Goal: Information Seeking & Learning: Learn about a topic

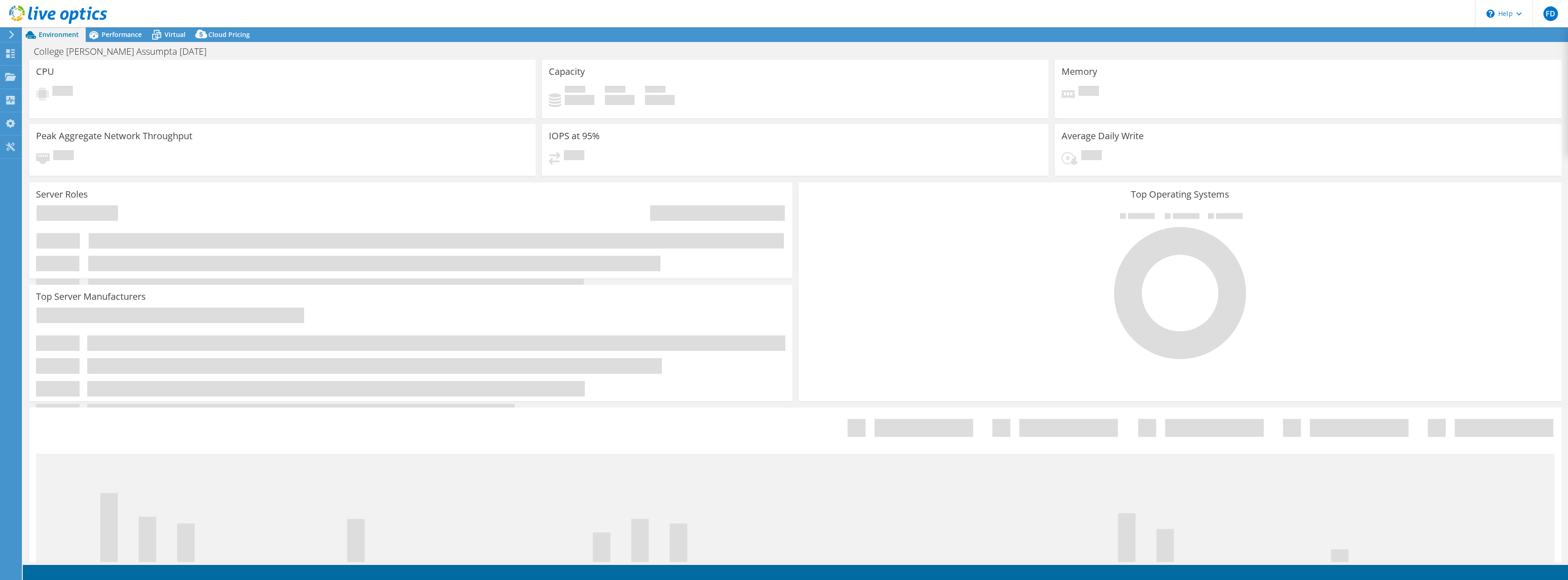
select select "USD"
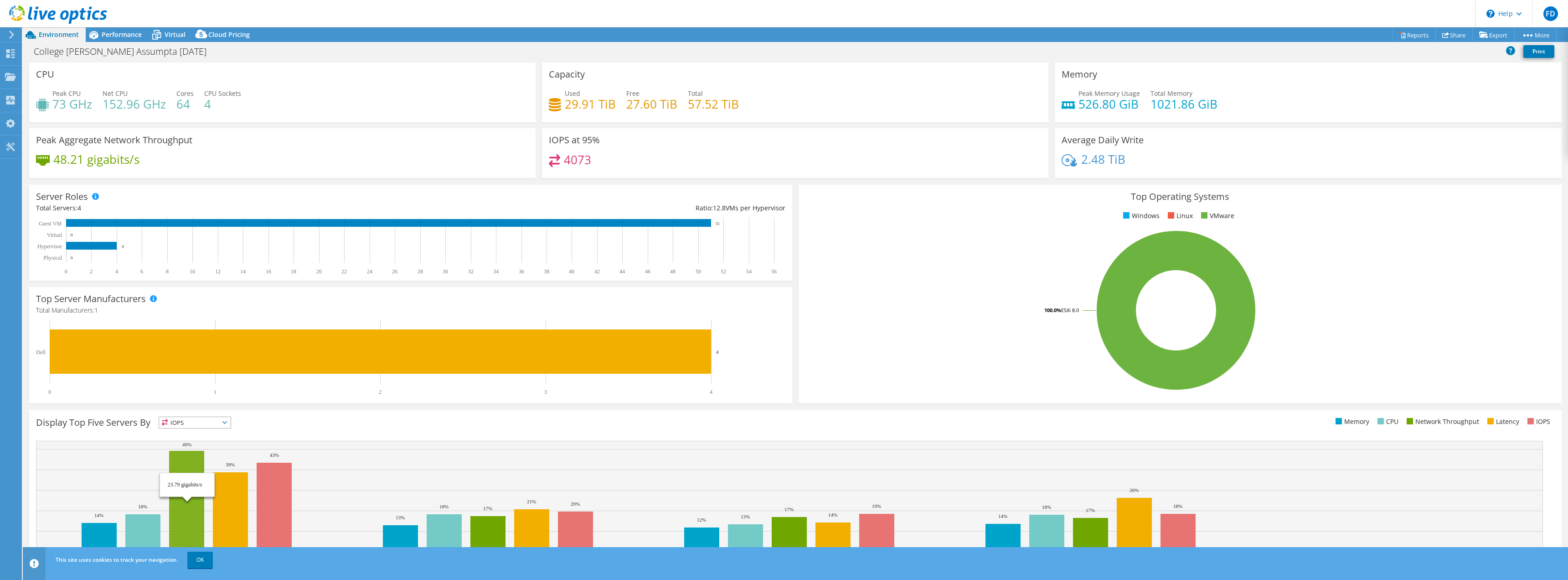
scroll to position [29, 0]
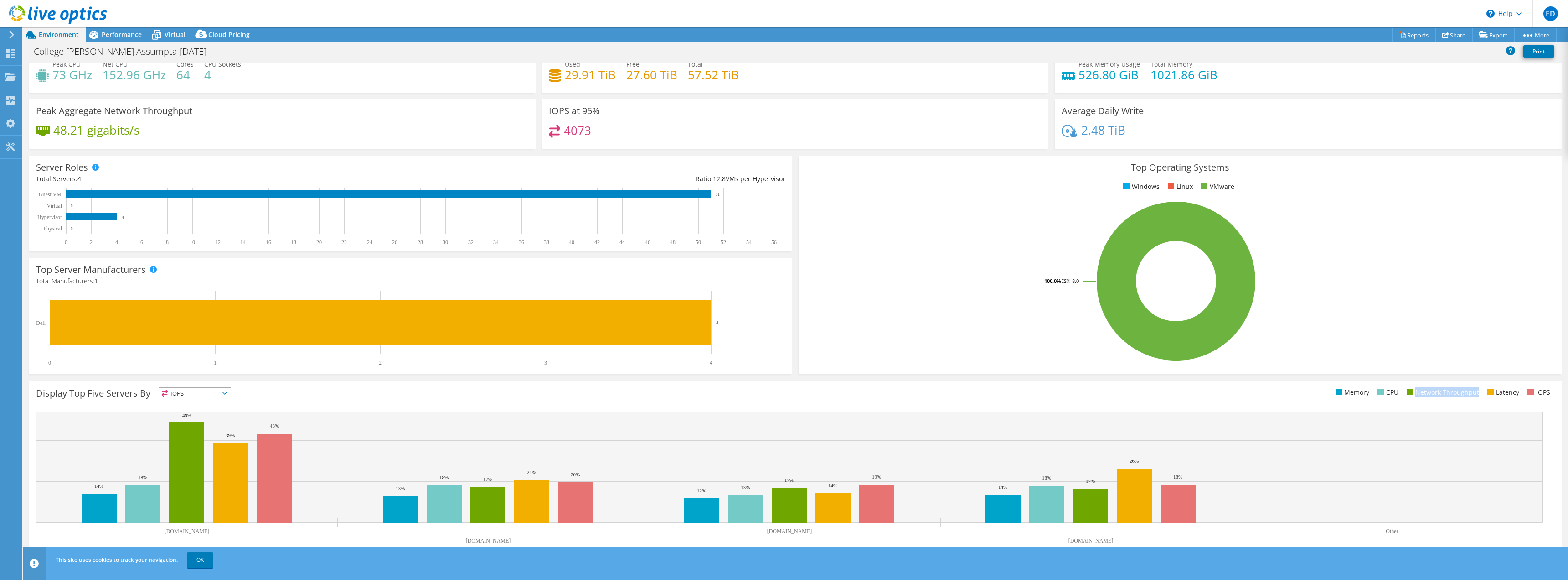
drag, startPoint x: 1474, startPoint y: 393, endPoint x: 1411, endPoint y: 394, distance: 63.0
click at [1411, 394] on ul "Memory CPU Network Throughput Latency IOPS" at bounding box center [1175, 392] width 759 height 10
copy li "Network Throughput"
click at [123, 36] on span "Performance" at bounding box center [121, 34] width 40 height 9
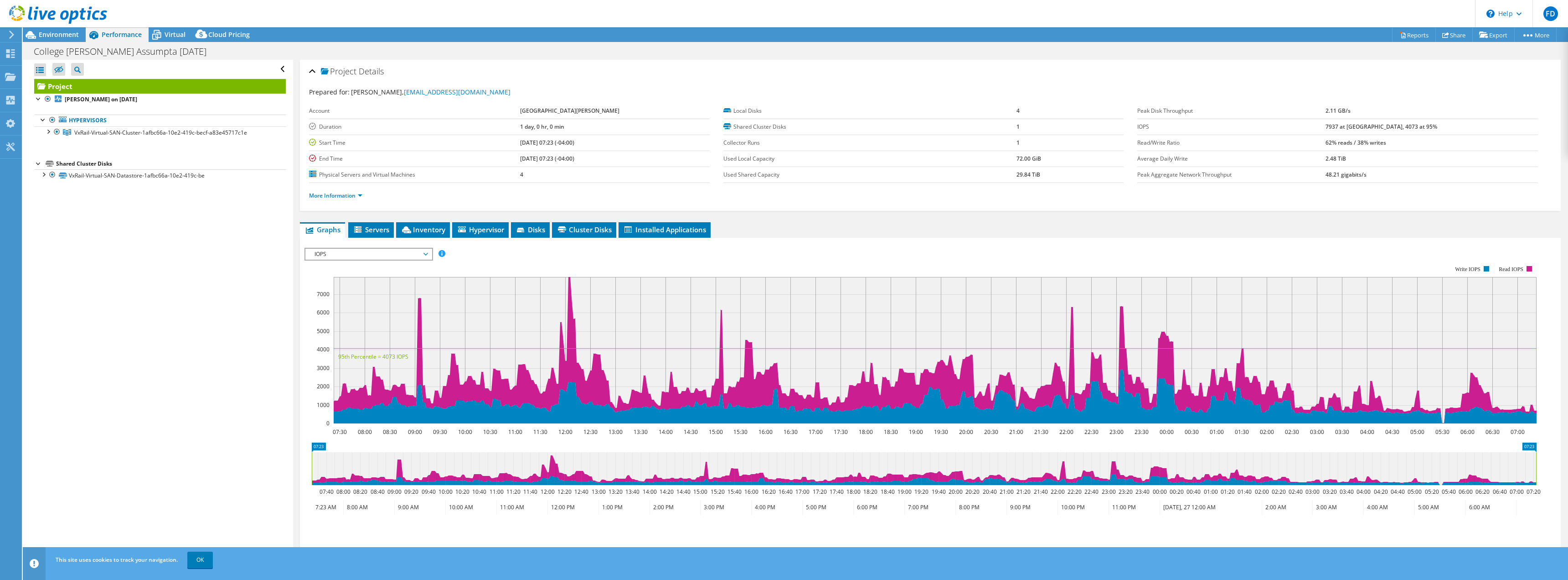
click at [412, 260] on div "IOPS IOPS Disk Throughput IO Size Latency Queue Depth CPU Percentage Memory Pag…" at bounding box center [369, 254] width 129 height 13
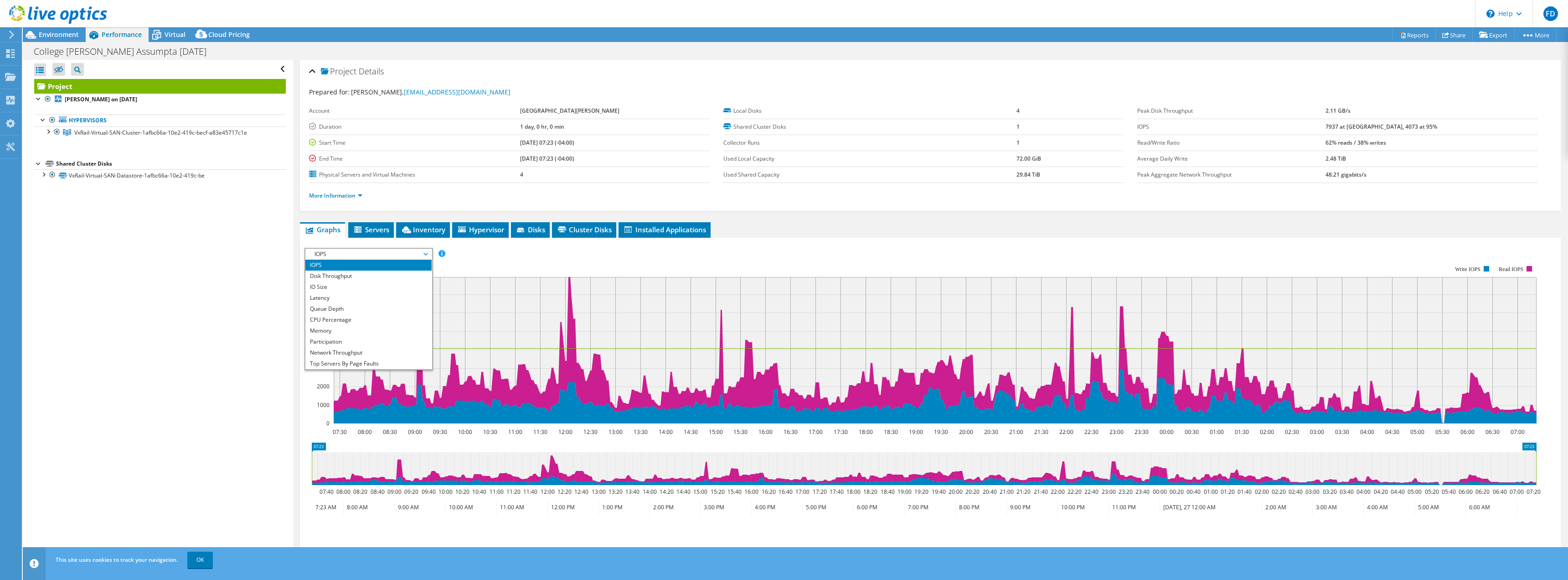
click at [388, 354] on li "Network Throughput" at bounding box center [369, 352] width 126 height 11
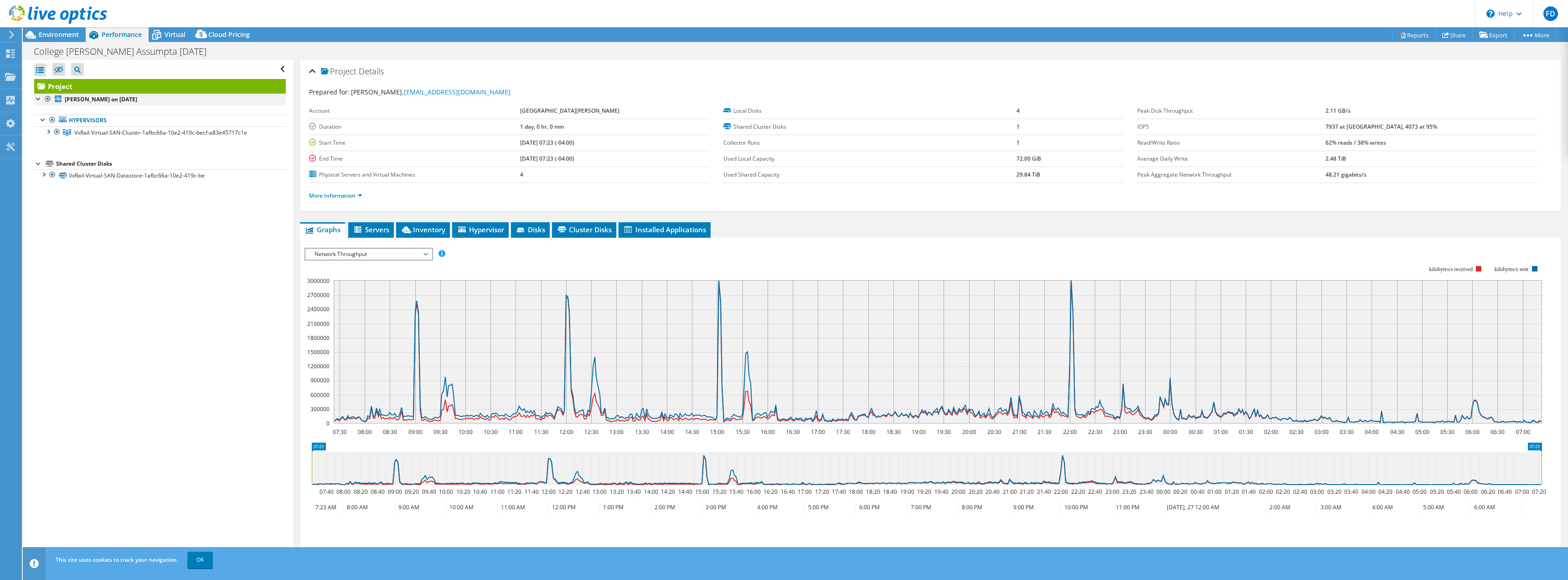
click at [36, 99] on div at bounding box center [38, 97] width 9 height 9
click at [42, 130] on div at bounding box center [43, 132] width 9 height 9
click at [42, 132] on div at bounding box center [43, 132] width 9 height 9
drag, startPoint x: 42, startPoint y: 133, endPoint x: 49, endPoint y: 145, distance: 13.9
click at [42, 133] on div at bounding box center [43, 132] width 9 height 9
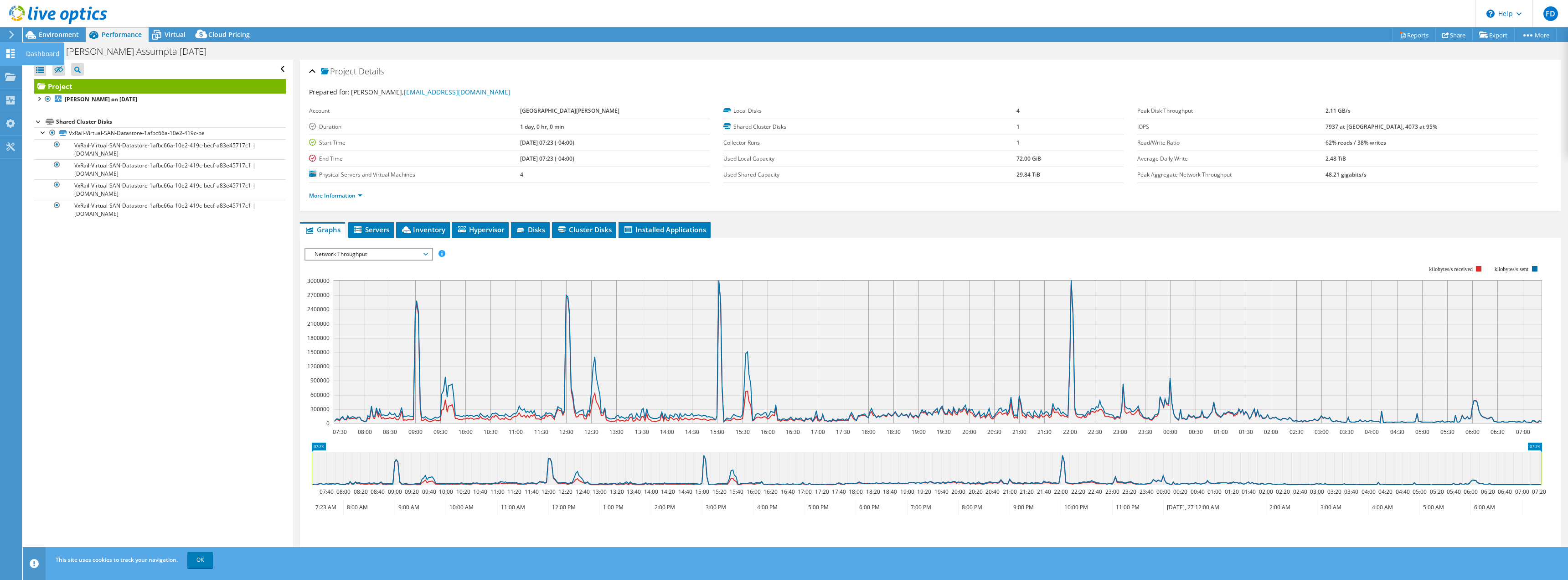
click at [8, 51] on use at bounding box center [10, 53] width 9 height 9
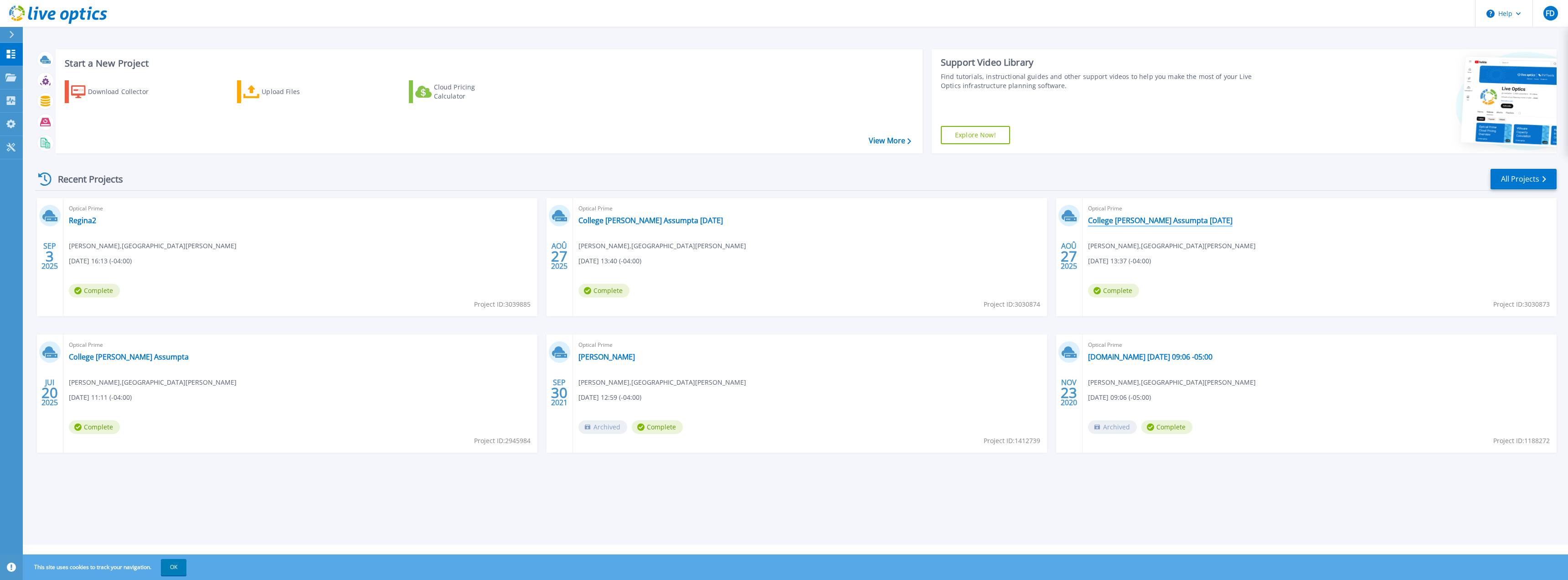
click at [1126, 221] on link "College [PERSON_NAME] Assumpta [DATE]" at bounding box center [1160, 220] width 145 height 9
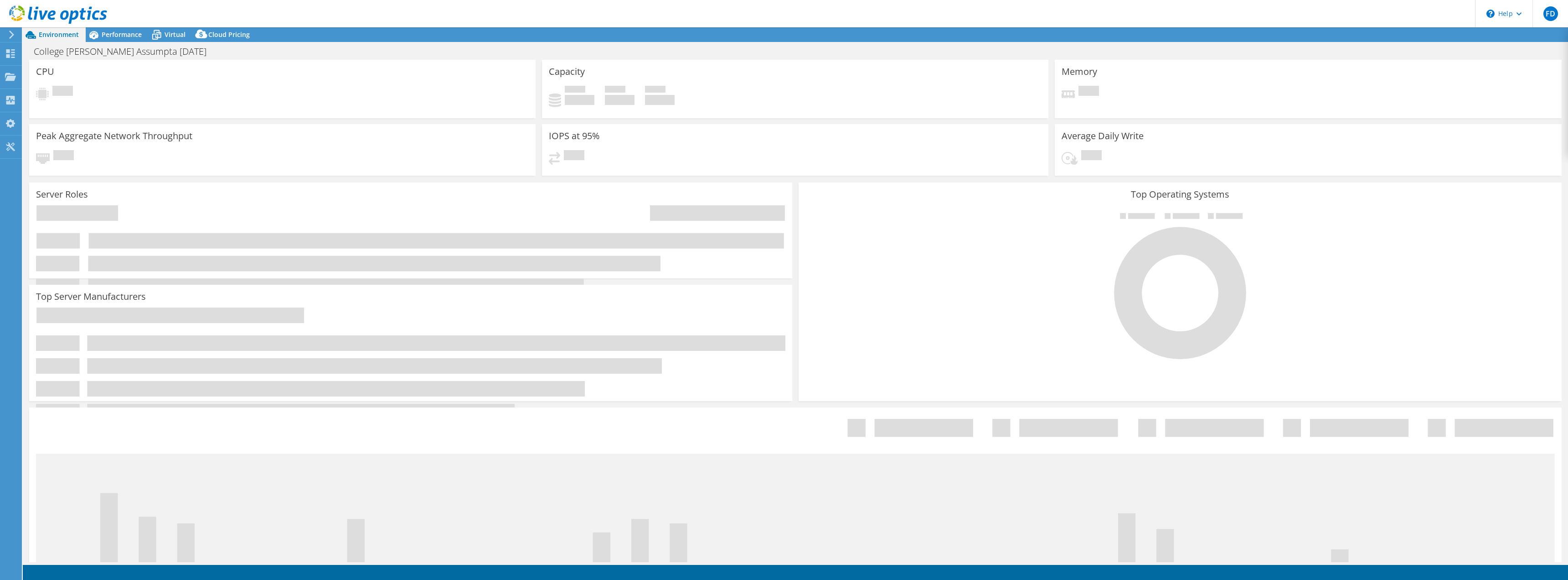
select select "USD"
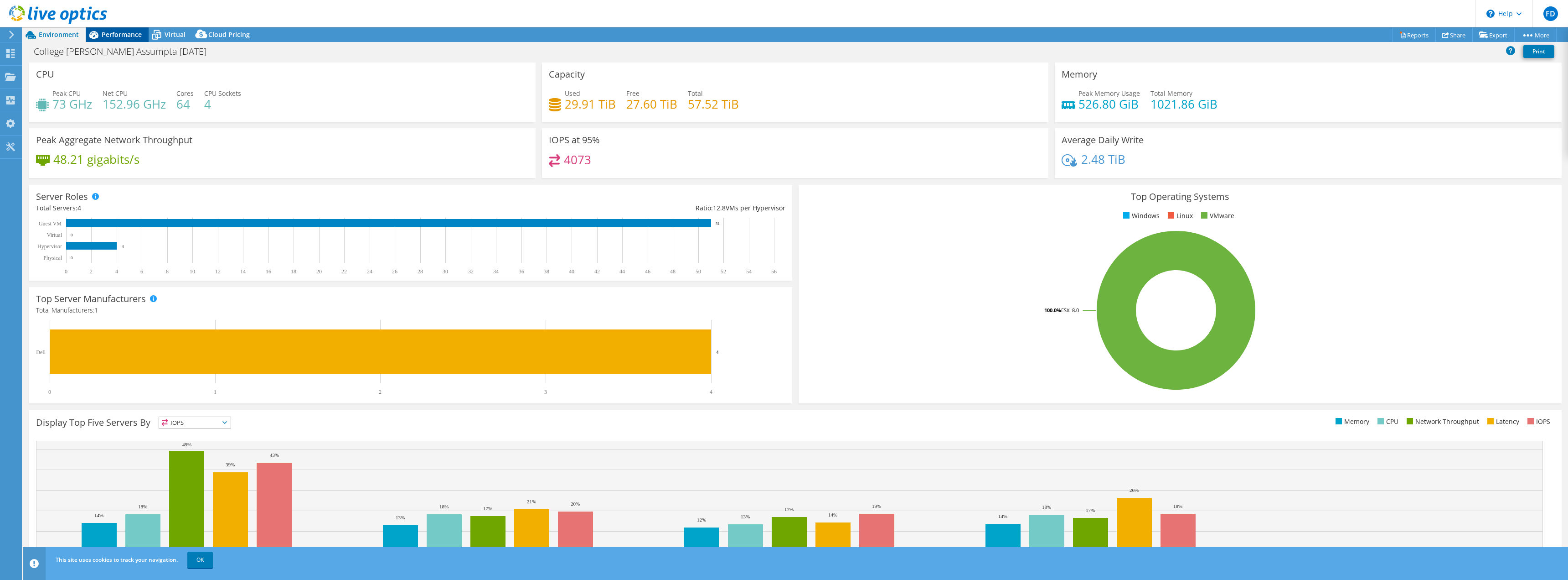
click at [137, 32] on span "Performance" at bounding box center [121, 34] width 40 height 9
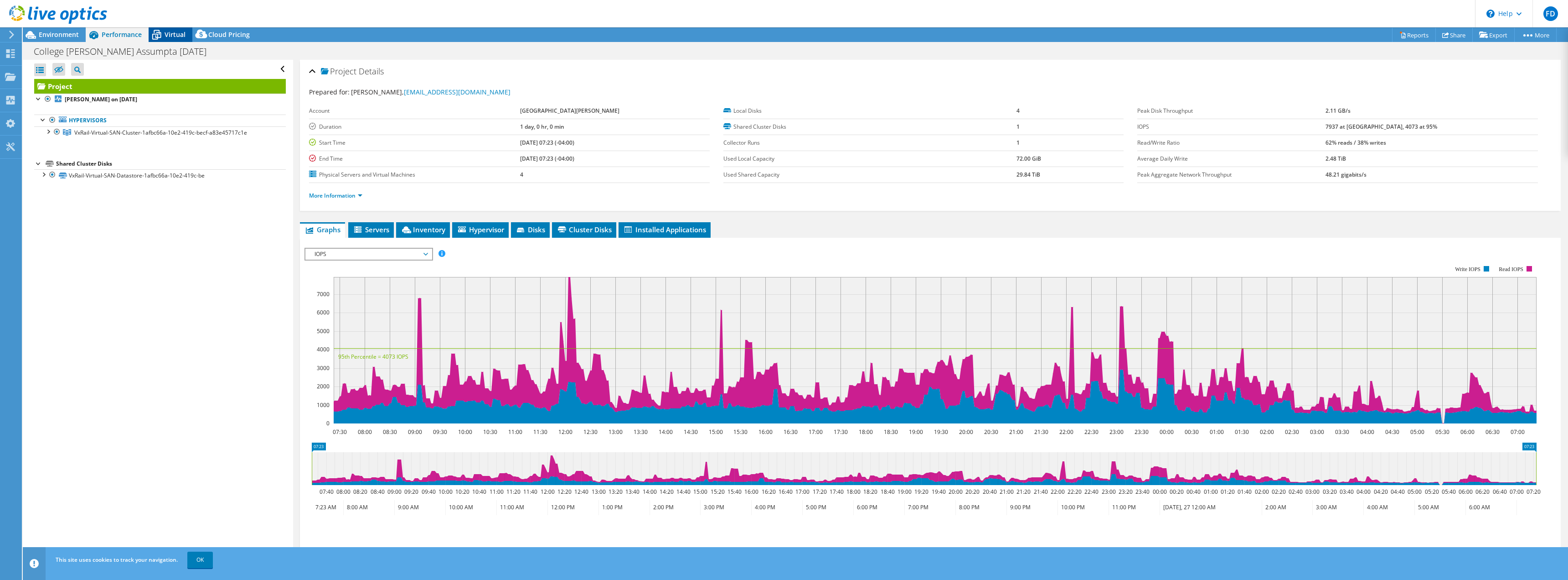
click at [171, 32] on span "Virtual" at bounding box center [175, 34] width 21 height 9
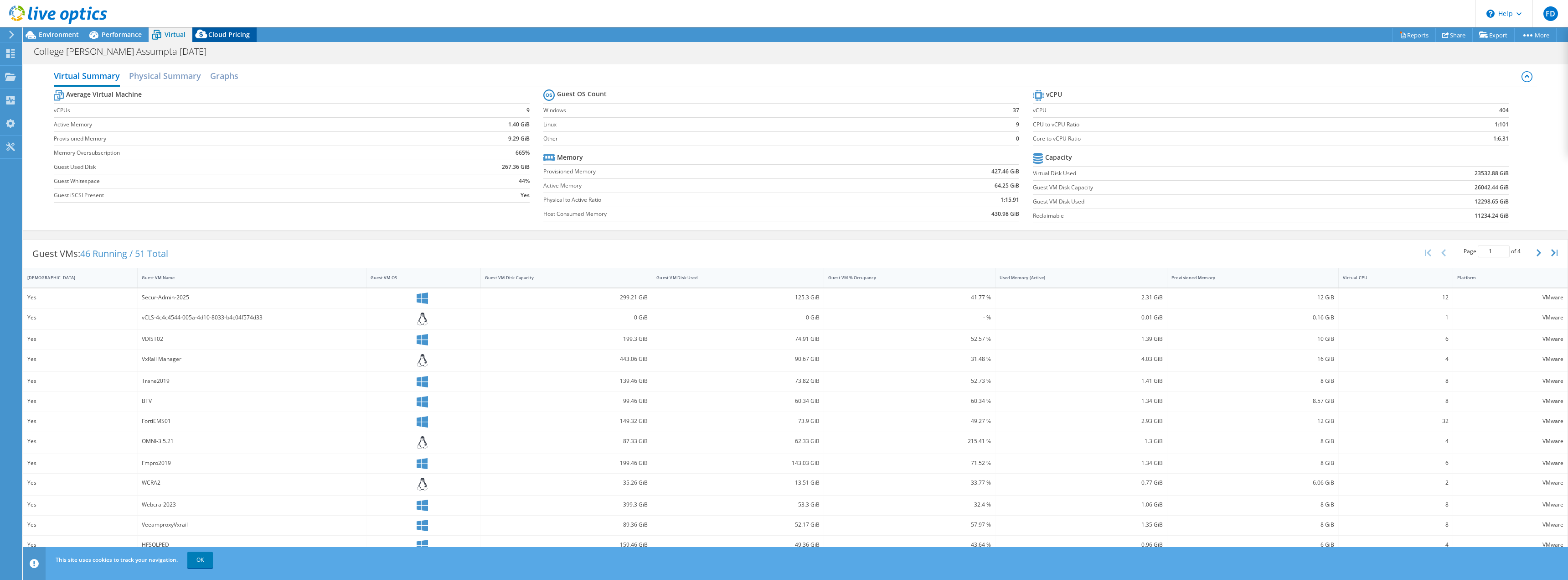
click at [238, 38] on span "Cloud Pricing" at bounding box center [229, 34] width 42 height 9
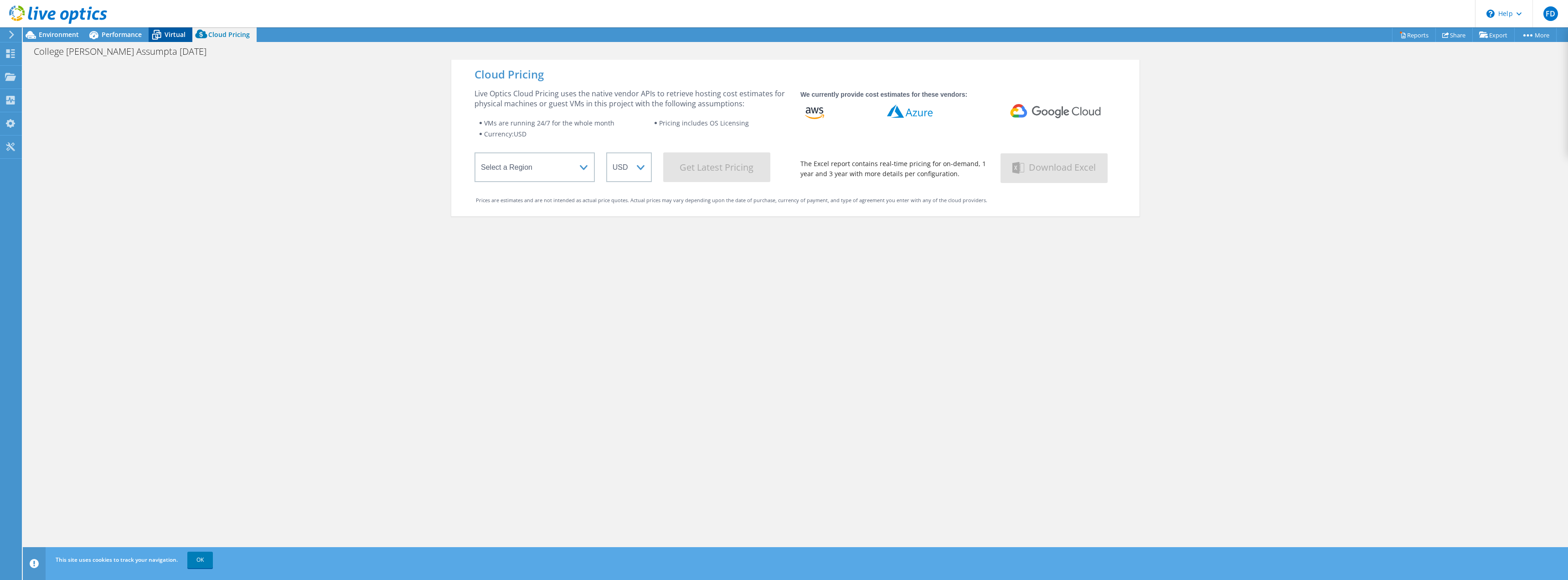
click at [166, 35] on span "Virtual" at bounding box center [175, 34] width 21 height 9
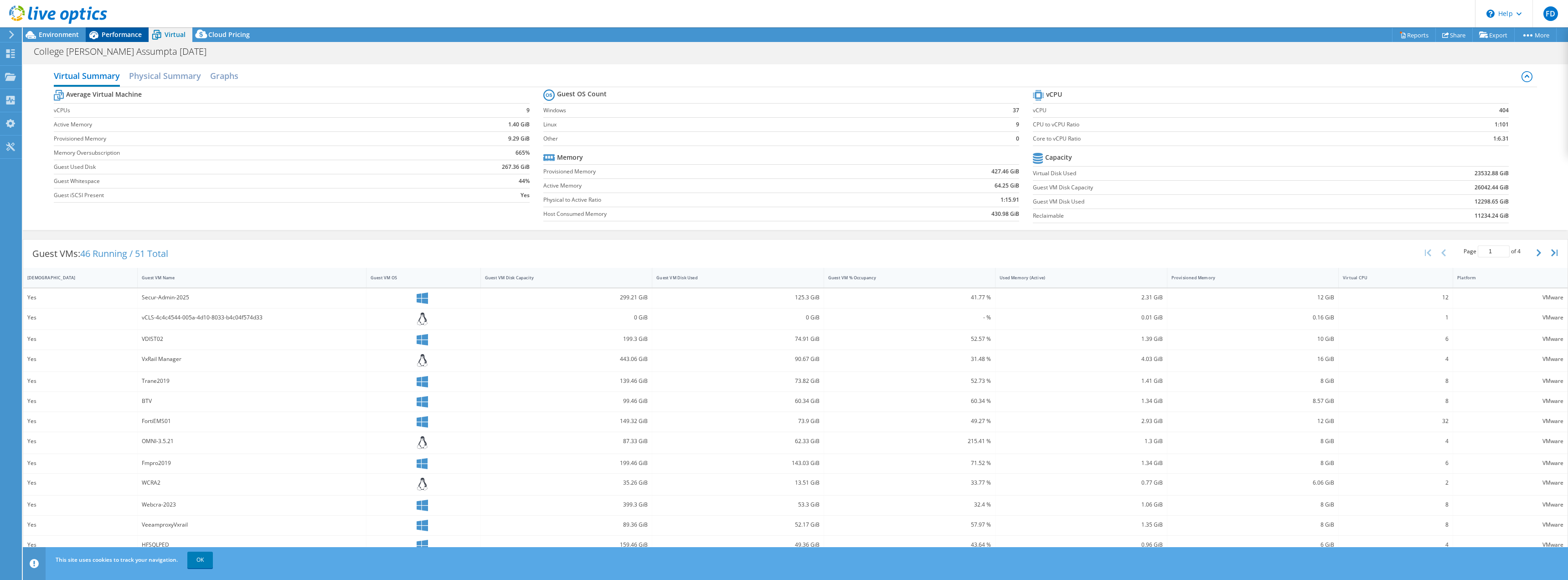
click at [123, 34] on span "Performance" at bounding box center [121, 34] width 40 height 9
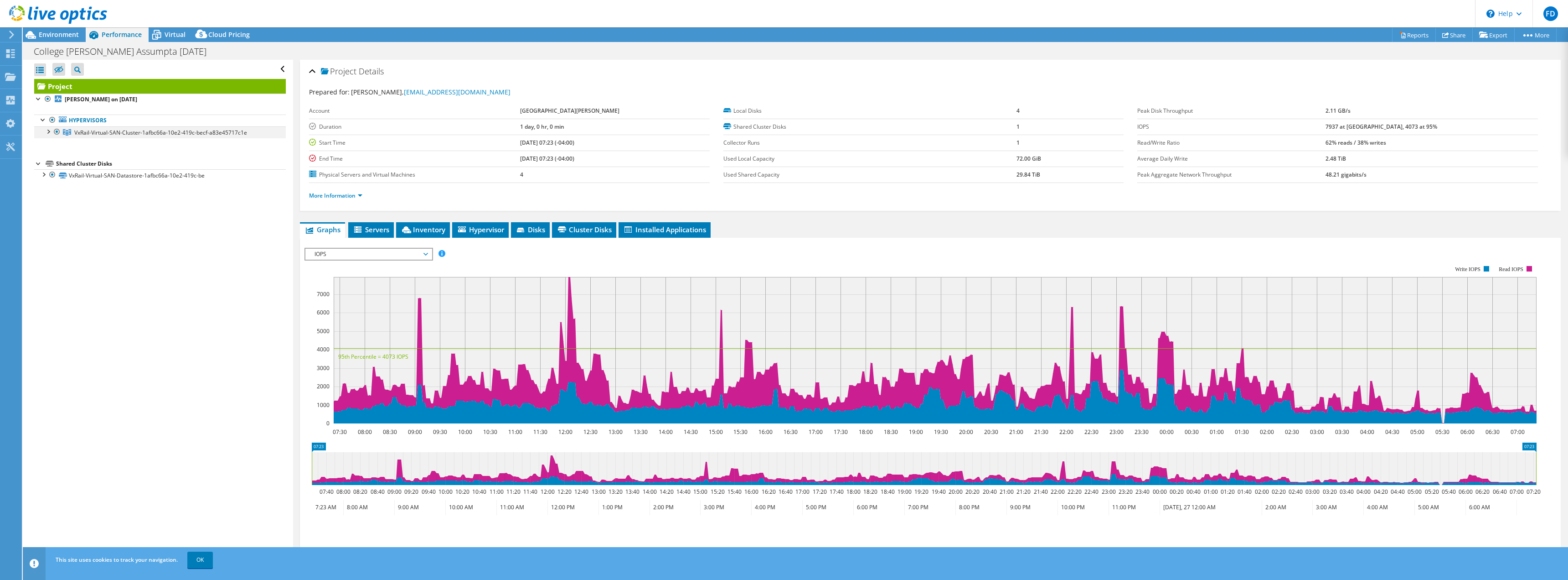
click at [49, 130] on div at bounding box center [47, 130] width 9 height 9
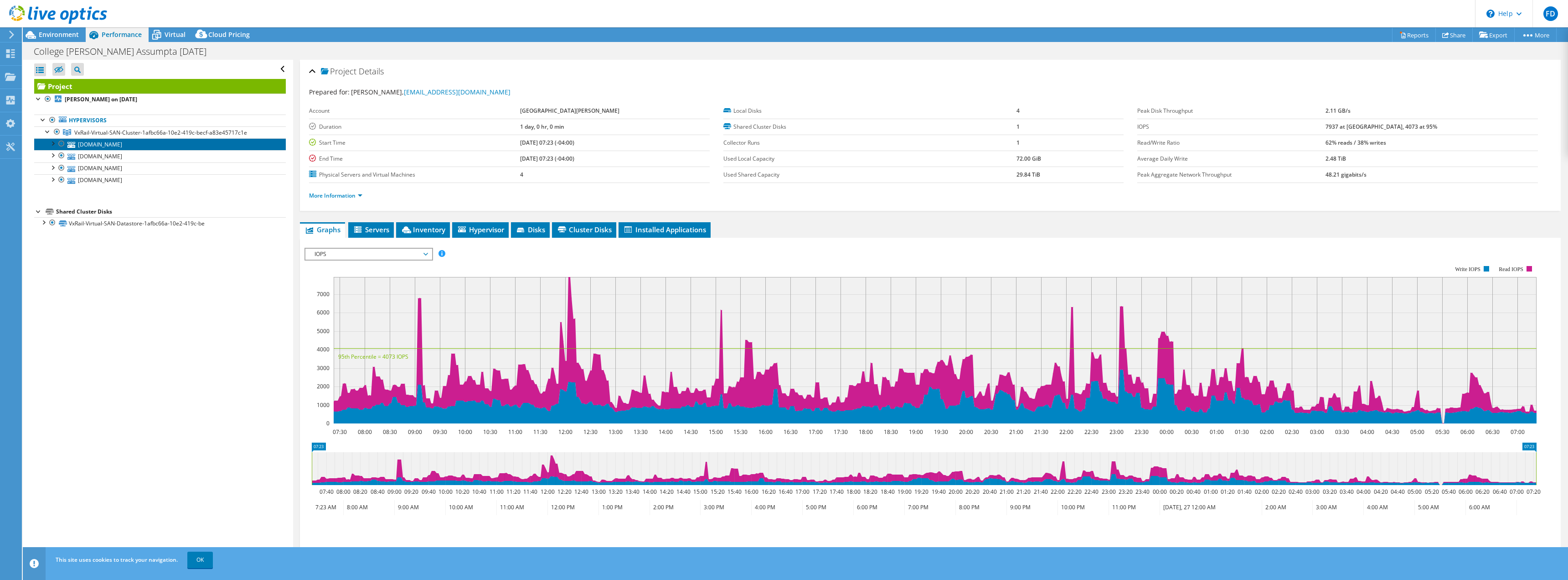
click at [96, 145] on link "vxr-hote-03.reginaassumpta.qc.ca" at bounding box center [160, 144] width 251 height 12
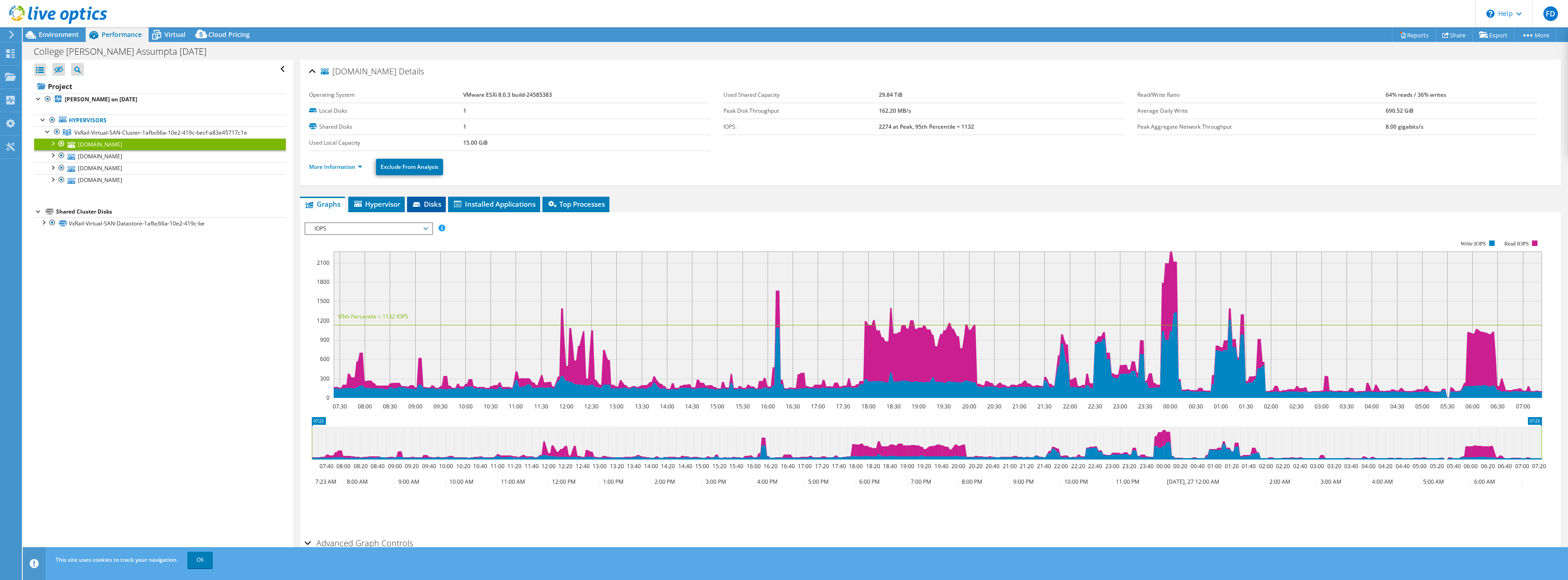
click at [417, 204] on icon at bounding box center [417, 205] width 9 height 6
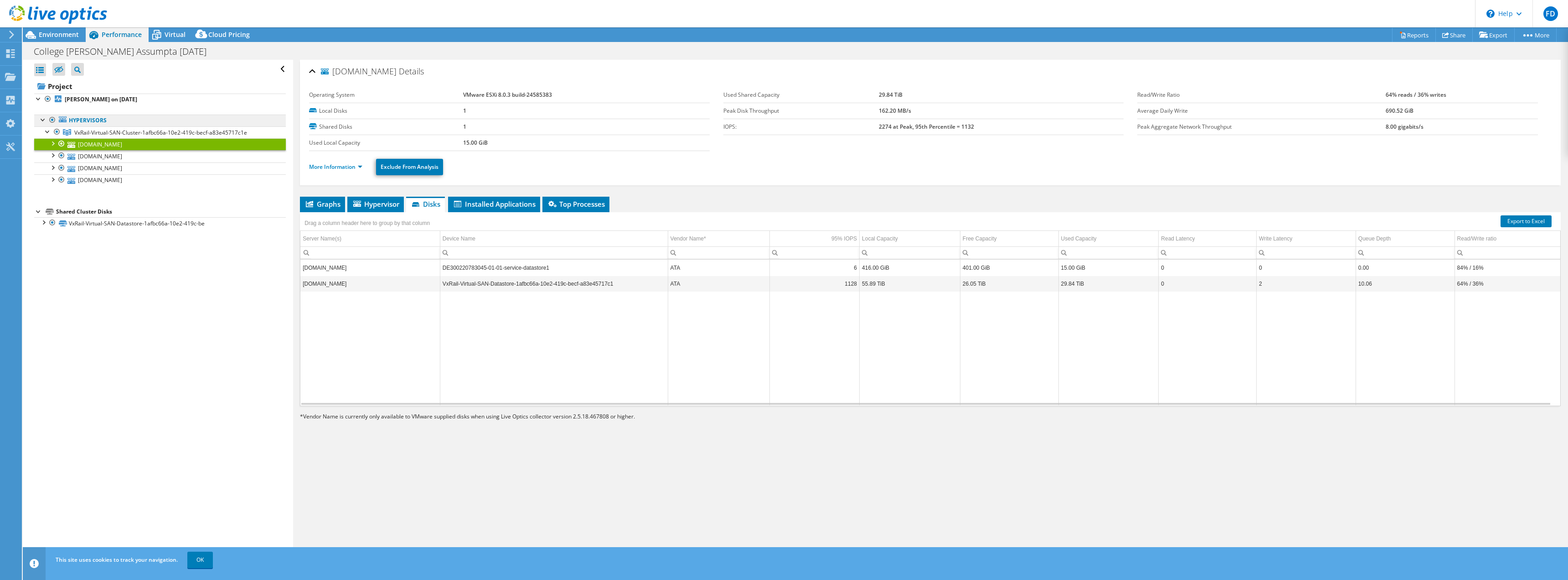
click at [95, 121] on link "Hypervisors" at bounding box center [160, 120] width 251 height 12
click at [93, 130] on span "VxRail-Virtual-SAN-Cluster-1afbc66a-10e2-419c-becf-a83e45717c1e" at bounding box center [160, 132] width 173 height 8
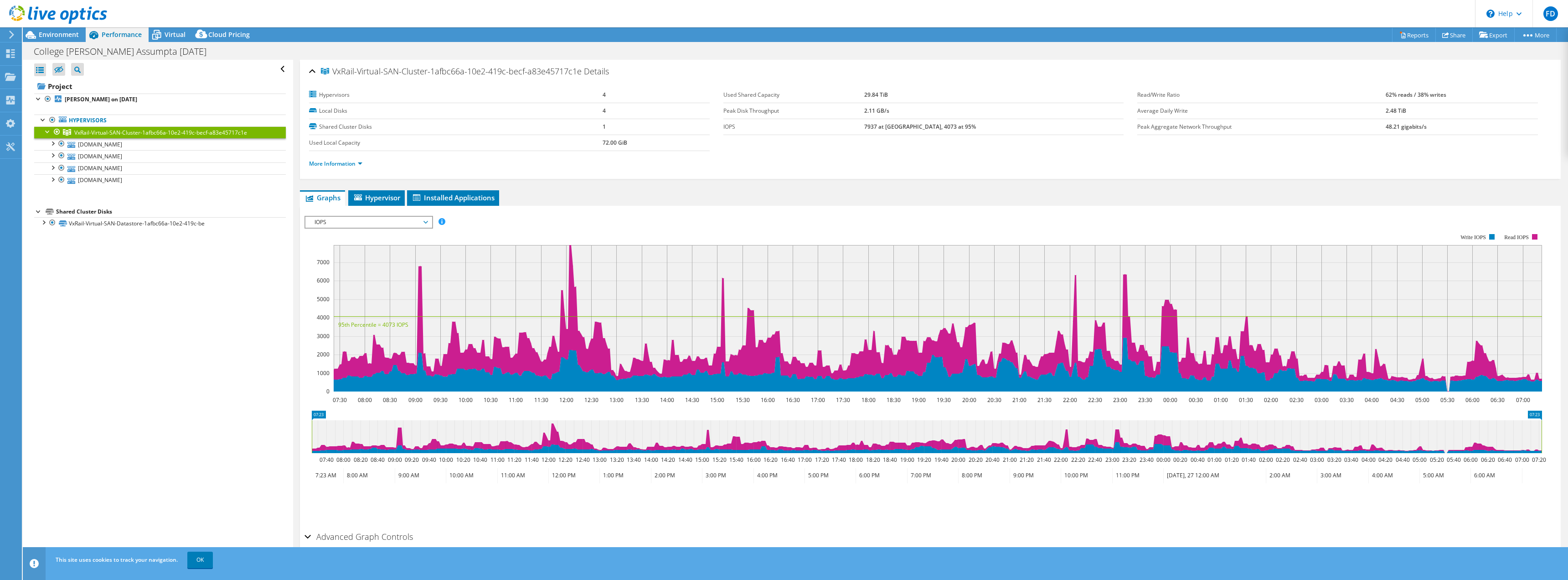
drag, startPoint x: 1439, startPoint y: 128, endPoint x: 306, endPoint y: 95, distance: 1133.5
click at [306, 95] on div "VxRail-Virtual-SAN-Cluster-1afbc66a-10e2-419c-becf-a83e45717c1e Details Hypervi…" at bounding box center [930, 119] width 1260 height 119
click at [1196, 149] on section "Hypervisors 4 Local Disks 4 Shared Cluster Disks 1 Used Local Capacity 72.00 Gi…" at bounding box center [930, 132] width 1243 height 89
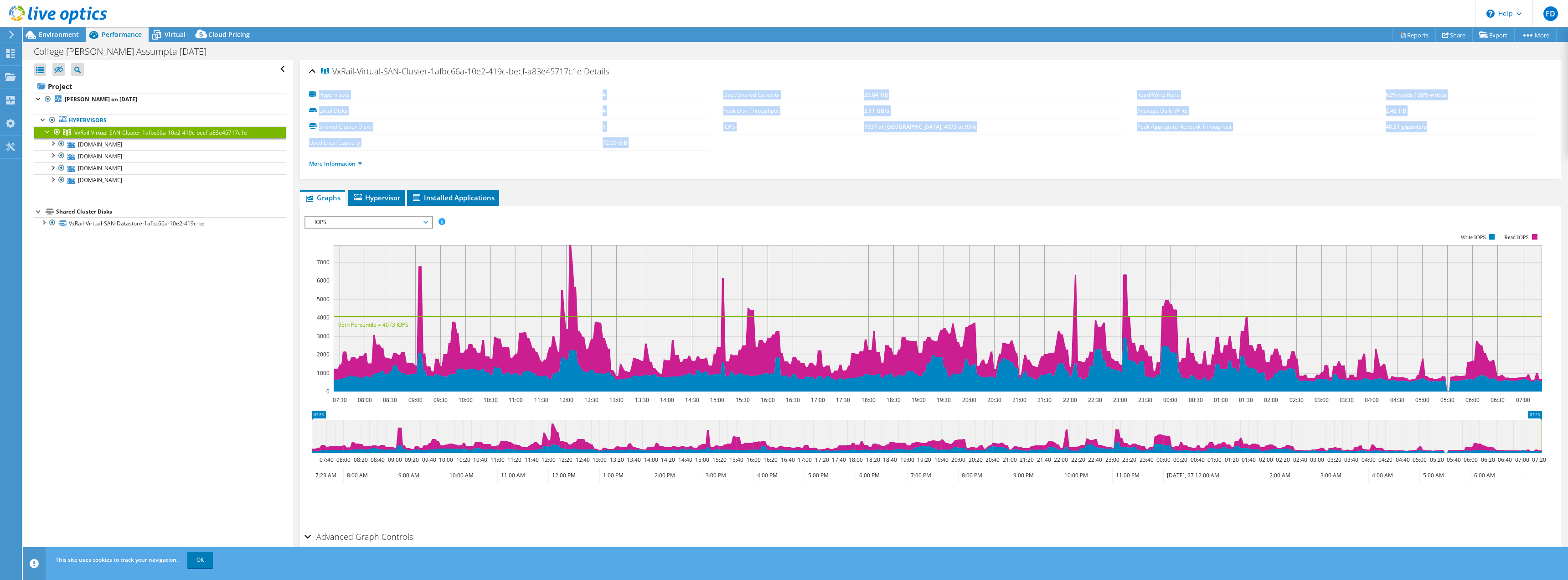
drag, startPoint x: 1440, startPoint y: 125, endPoint x: 318, endPoint y: 96, distance: 1122.4
click at [318, 96] on section "Hypervisors 4 Local Disks 4 Shared Cluster Disks 1 Used Local Capacity 72.00 Gi…" at bounding box center [930, 132] width 1243 height 89
copy section "Hypervisors 4 Local Disks 4 Shared Cluster Disks 1 Used Local Capacity 72.00 Gi…"
click at [645, 138] on td "72.00 GiB" at bounding box center [656, 142] width 107 height 16
